Goal: Check status: Check status

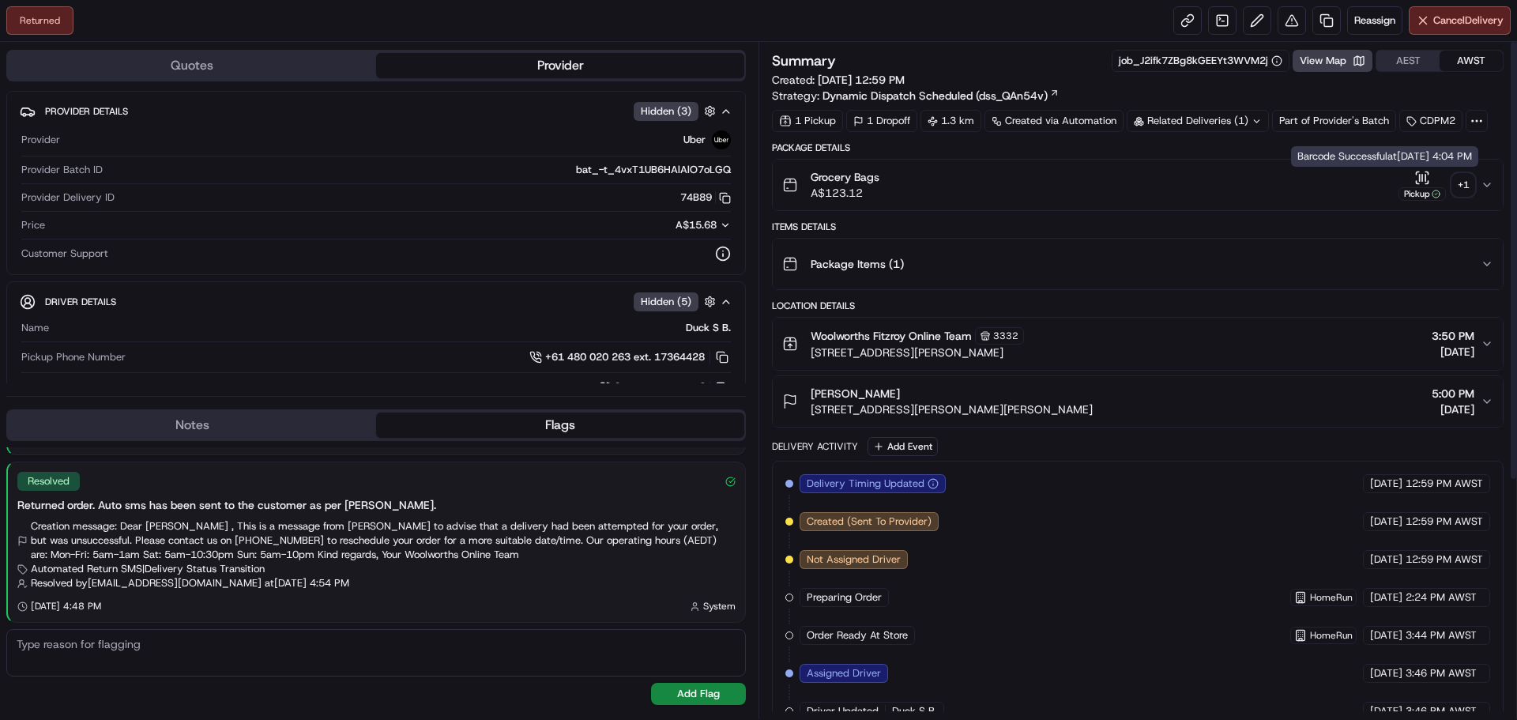
click at [1455, 180] on div "+ 1" at bounding box center [1463, 185] width 22 height 22
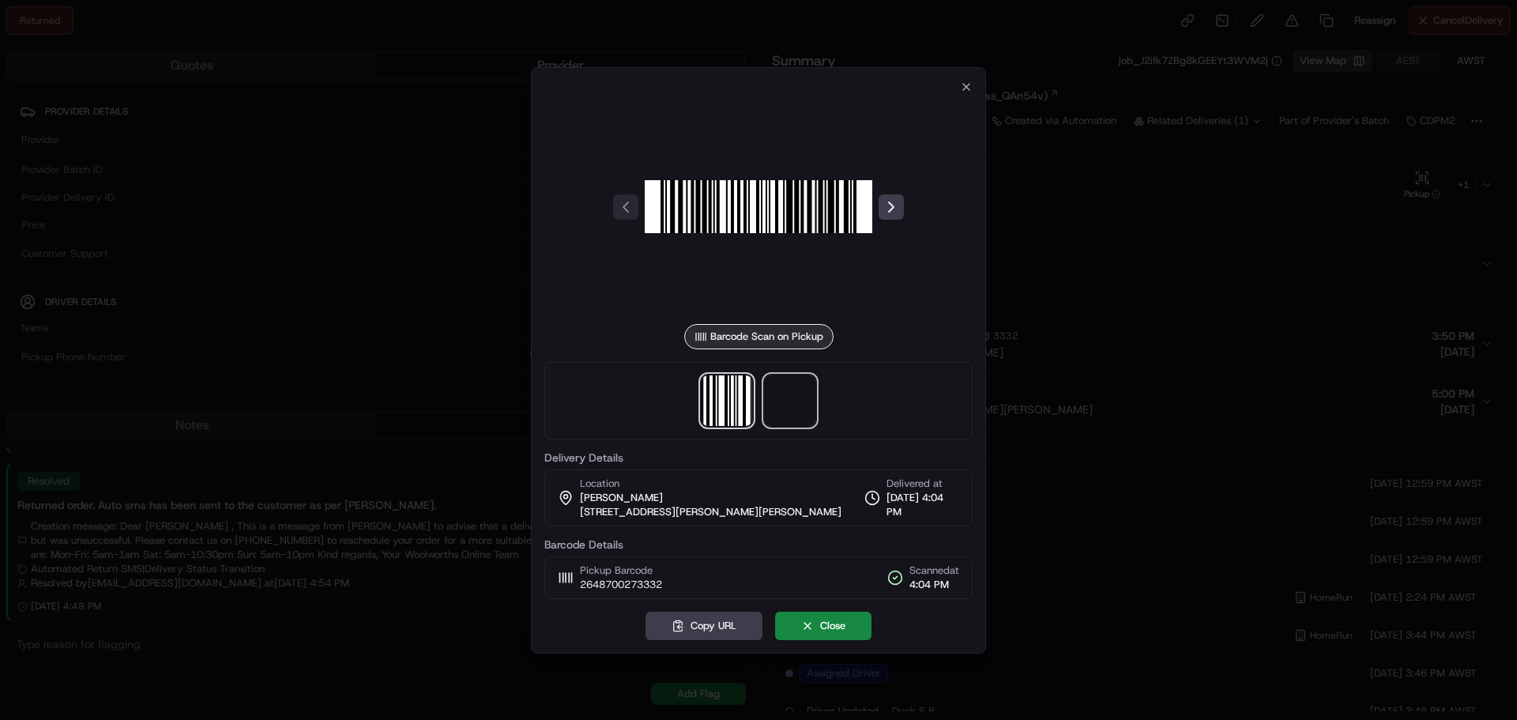
click at [785, 395] on span at bounding box center [790, 400] width 51 height 51
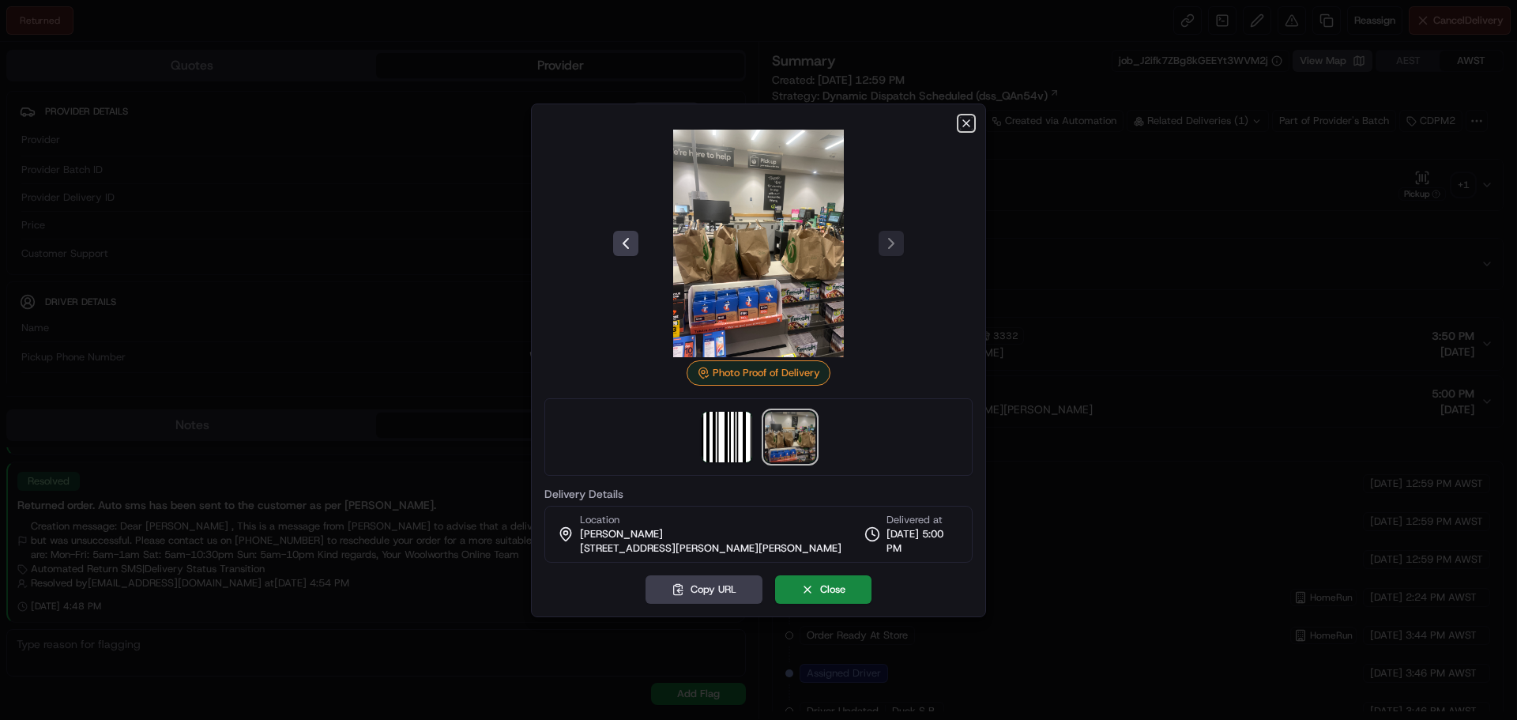
click at [967, 123] on icon "button" at bounding box center [966, 123] width 6 height 6
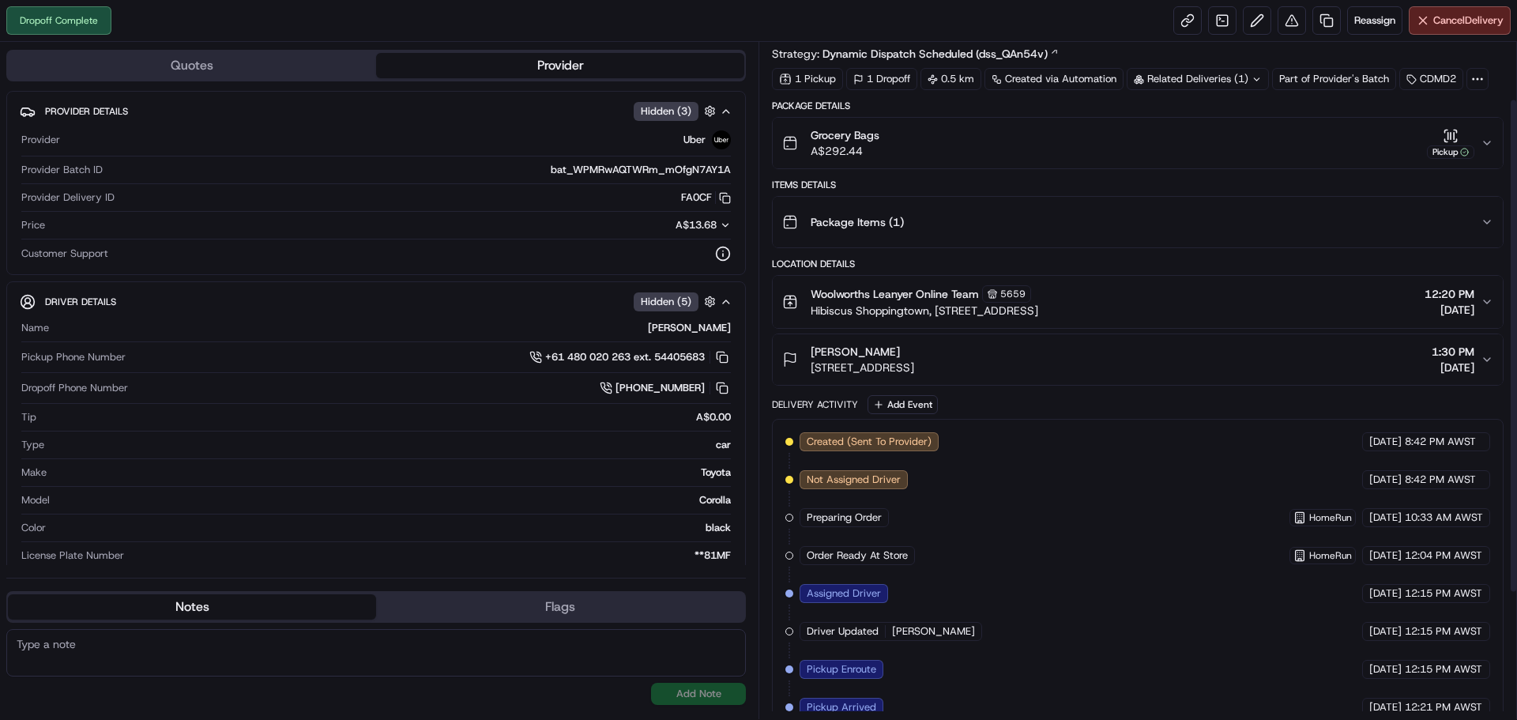
scroll to position [79, 0]
